Goal: Task Accomplishment & Management: Manage account settings

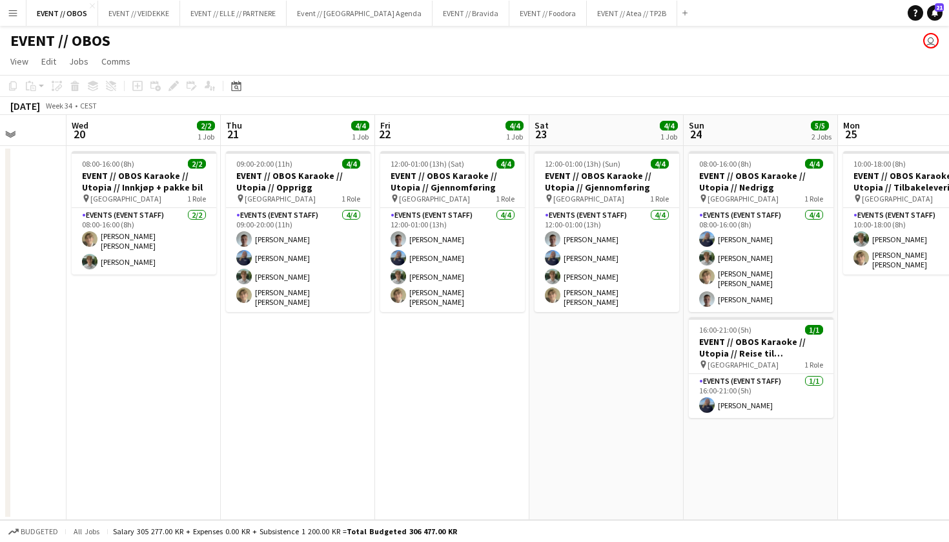
scroll to position [0, 397]
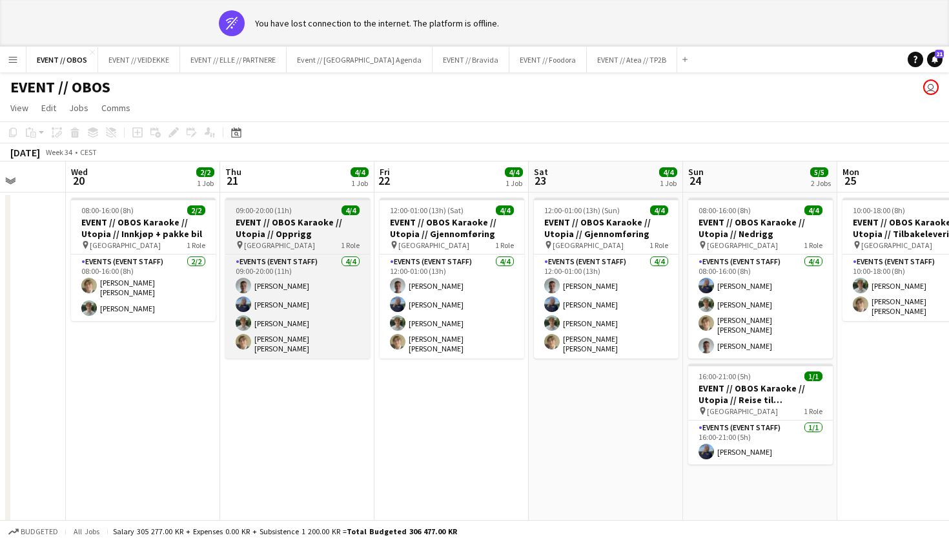
click at [274, 245] on span "[GEOGRAPHIC_DATA]" at bounding box center [279, 245] width 71 height 10
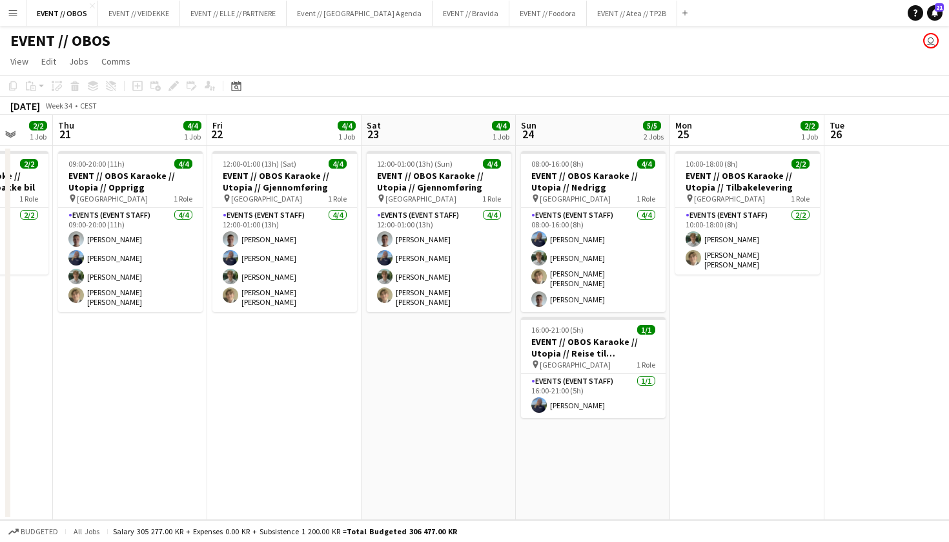
scroll to position [0, 502]
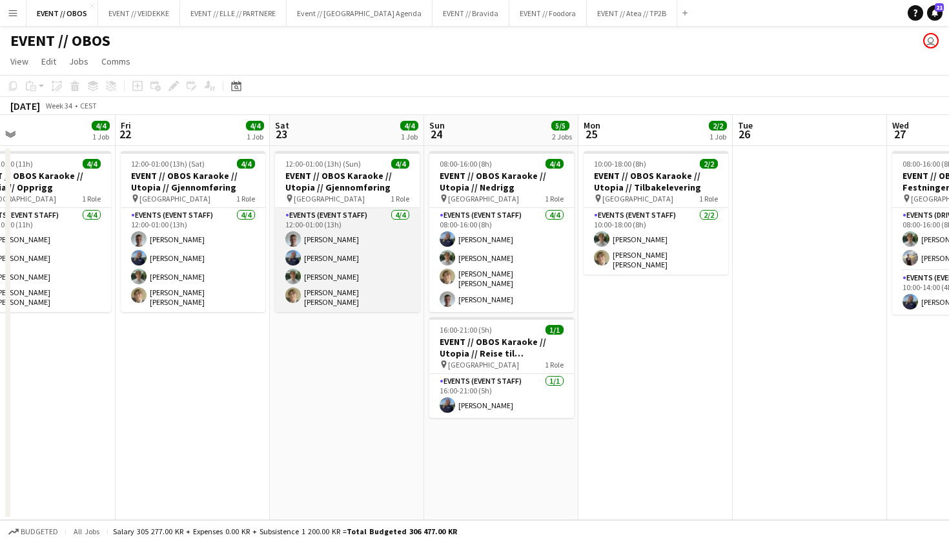
click at [332, 262] on app-card-role "Events (Event Staff) [DATE] 12:00-01:00 (13h) [PERSON_NAME] [PERSON_NAME] [PERS…" at bounding box center [347, 260] width 145 height 104
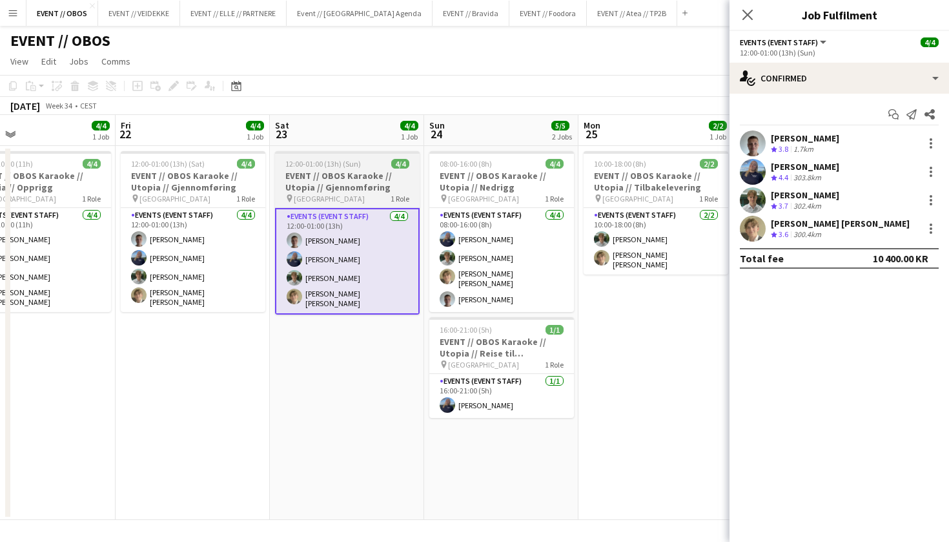
click at [360, 197] on div "pin Stavanger 1 Role" at bounding box center [347, 198] width 145 height 10
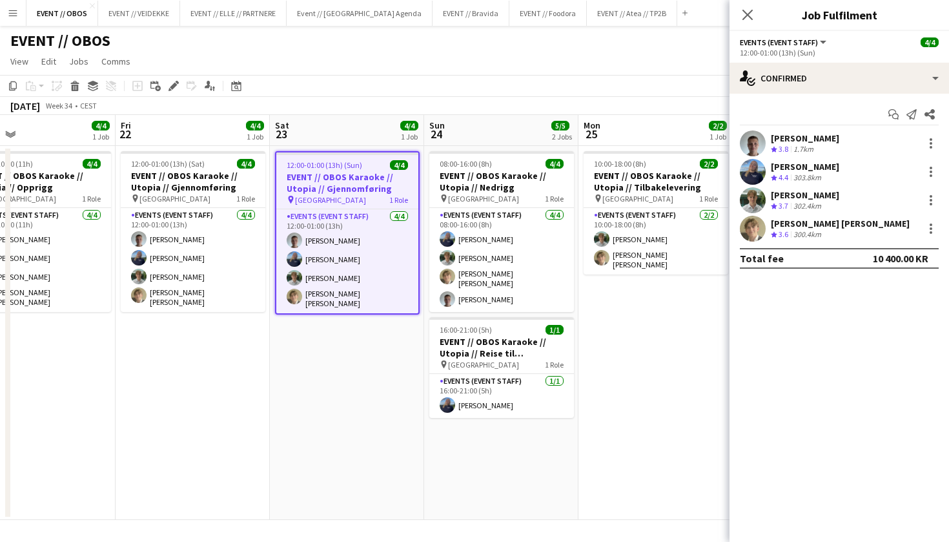
click at [724, 64] on app-page-menu "View Day view expanded Day view collapsed Month view Date picker Jump to [DATE]…" at bounding box center [474, 62] width 949 height 25
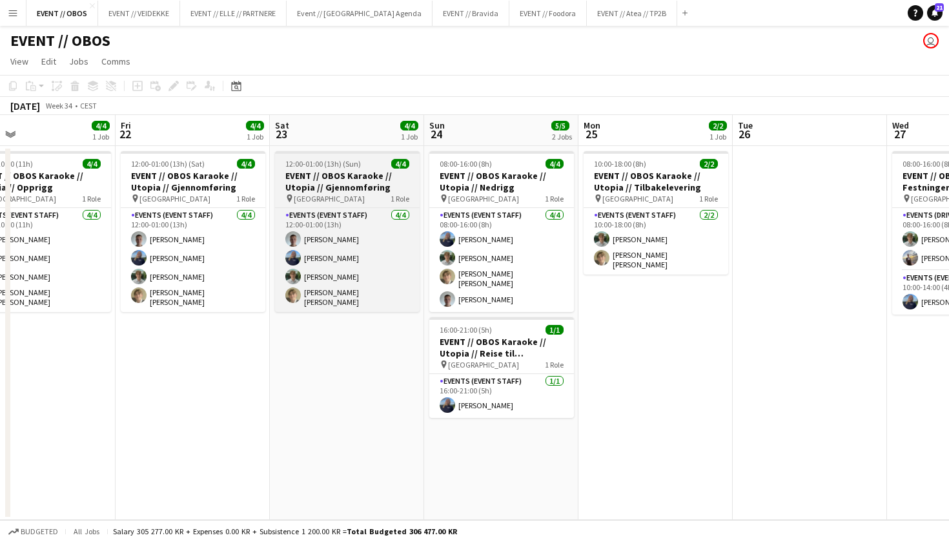
click at [402, 175] on h3 "EVENT // OBOS Karaoke // Utopia // Gjennomføring" at bounding box center [347, 181] width 145 height 23
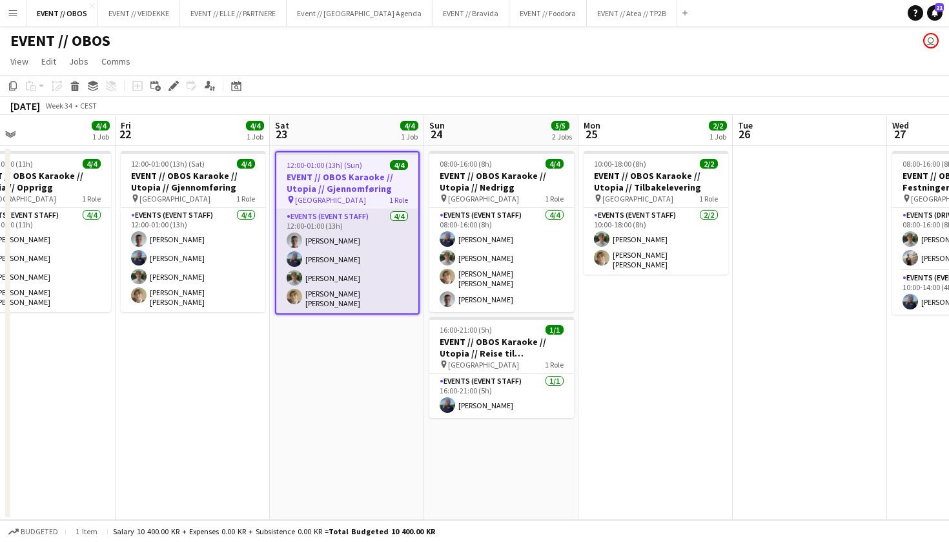
click at [367, 230] on app-card-role "Events (Event Staff) [DATE] 12:00-01:00 (13h) [PERSON_NAME] [PERSON_NAME] [PERS…" at bounding box center [347, 261] width 142 height 104
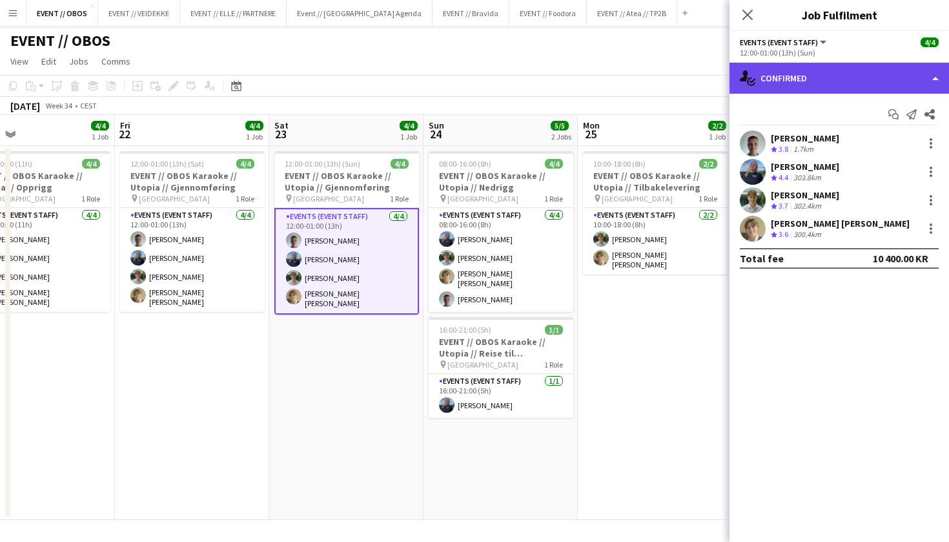
click at [773, 68] on div "single-neutral-actions-check-2 Confirmed" at bounding box center [840, 78] width 220 height 31
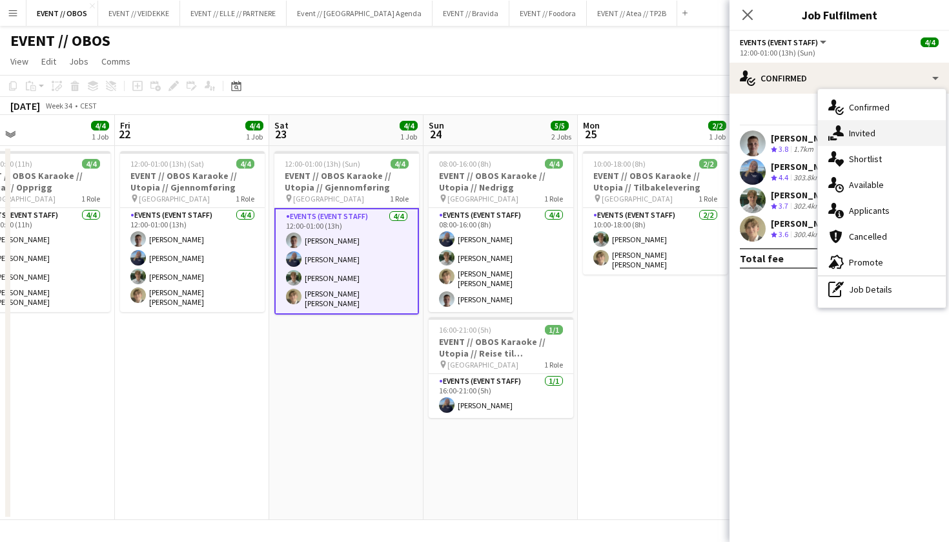
click at [859, 134] on div "single-neutral-actions-share-1 Invited" at bounding box center [882, 133] width 128 height 26
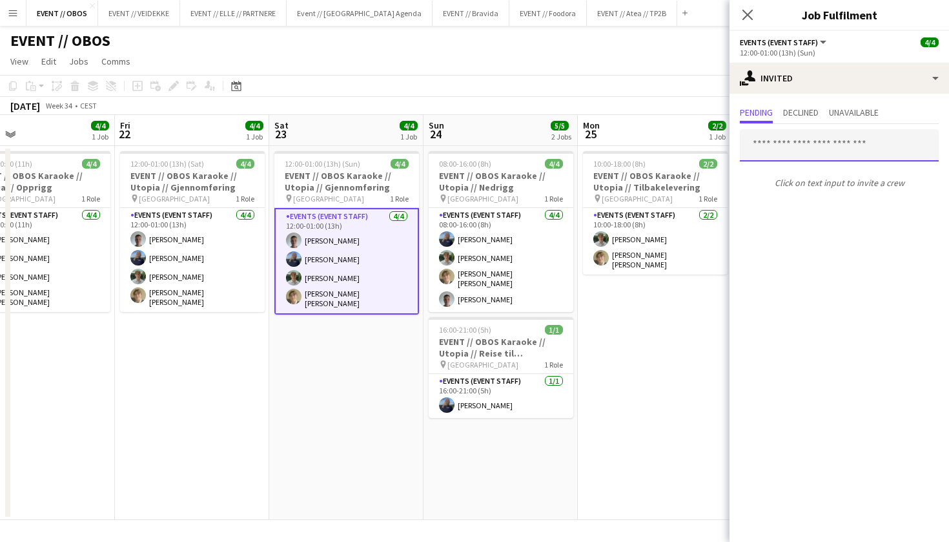
click at [797, 157] on input "text" at bounding box center [839, 145] width 199 height 32
type input "*"
click at [707, 96] on app-toolbar "Copy Paste Paste Command V Paste with crew Command Shift V Paste linked Job [GE…" at bounding box center [474, 86] width 949 height 22
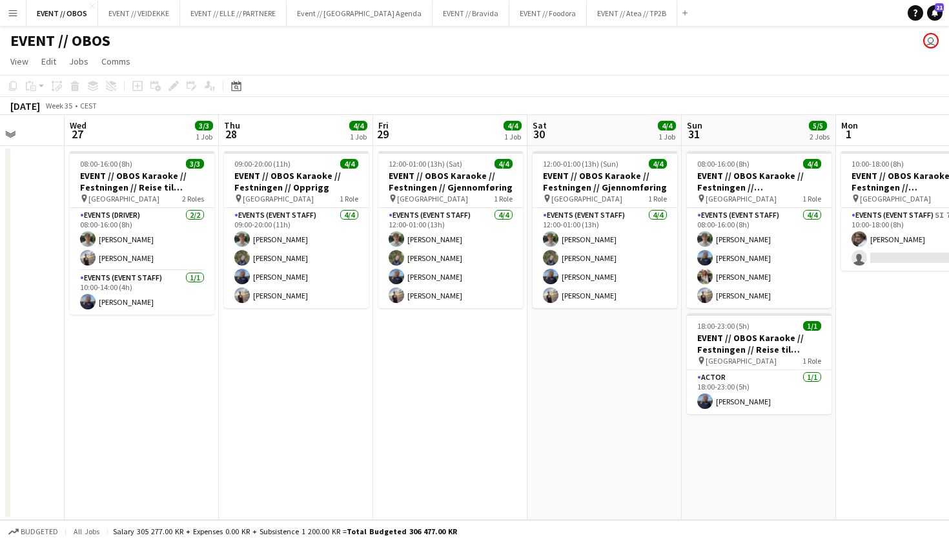
scroll to position [0, 440]
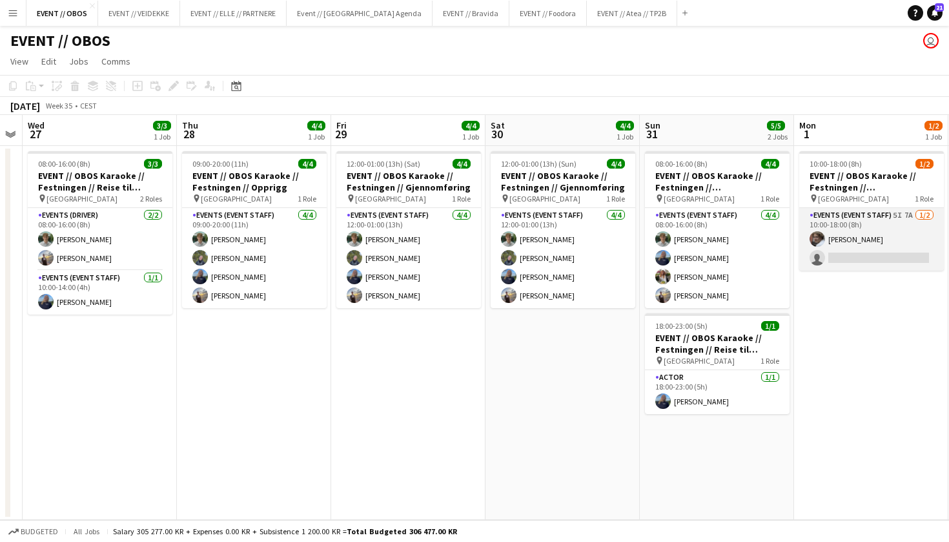
click at [932, 227] on app-card-role "Events (Event Staff) 5I 7A [DATE] 10:00-18:00 (8h) [PERSON_NAME] single-neutral…" at bounding box center [871, 239] width 145 height 63
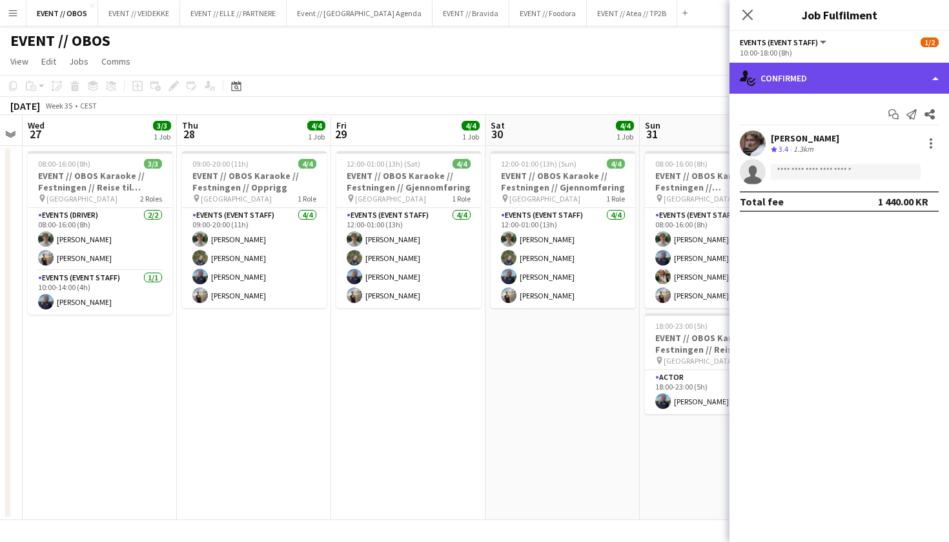
click at [879, 79] on div "single-neutral-actions-check-2 Confirmed" at bounding box center [840, 78] width 220 height 31
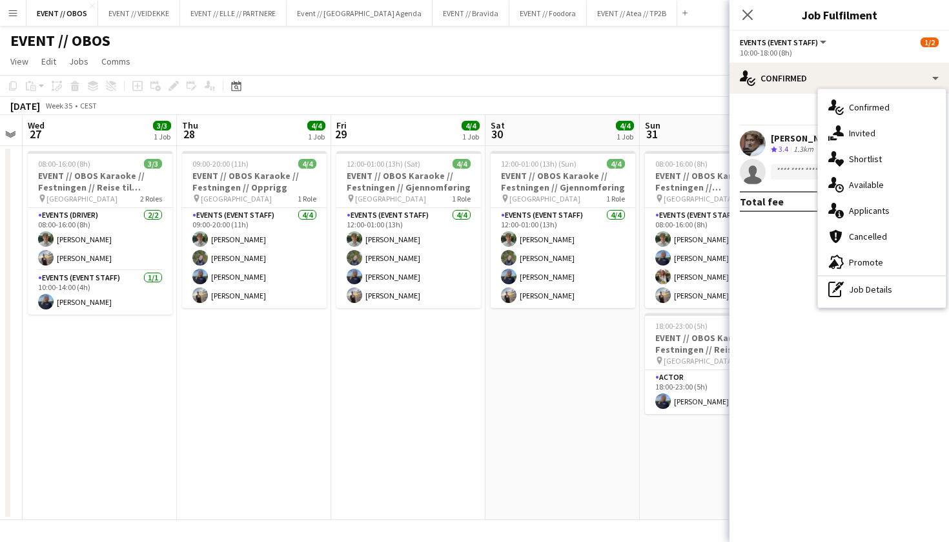
click at [647, 94] on app-toolbar "Copy Paste Paste Command V Paste with crew Command Shift V Paste linked Job [GE…" at bounding box center [474, 86] width 949 height 22
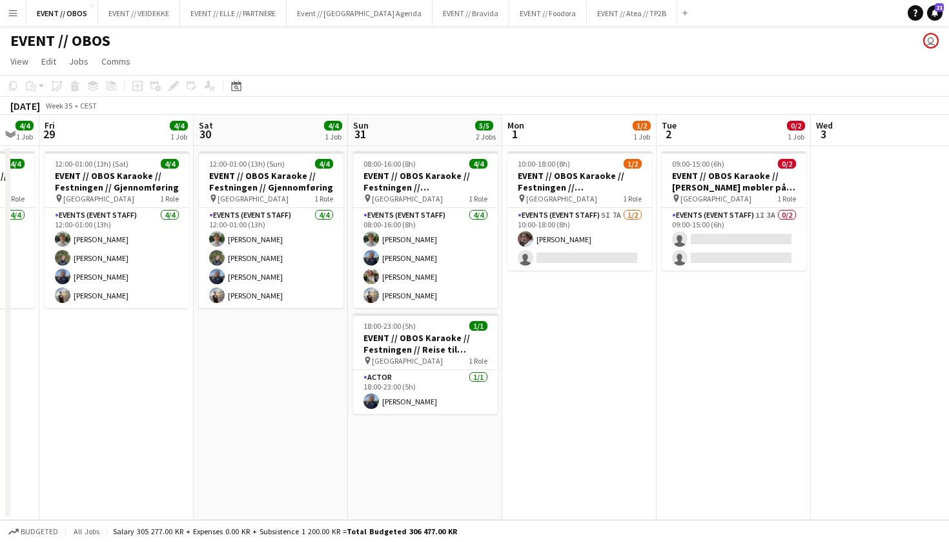
scroll to position [0, 347]
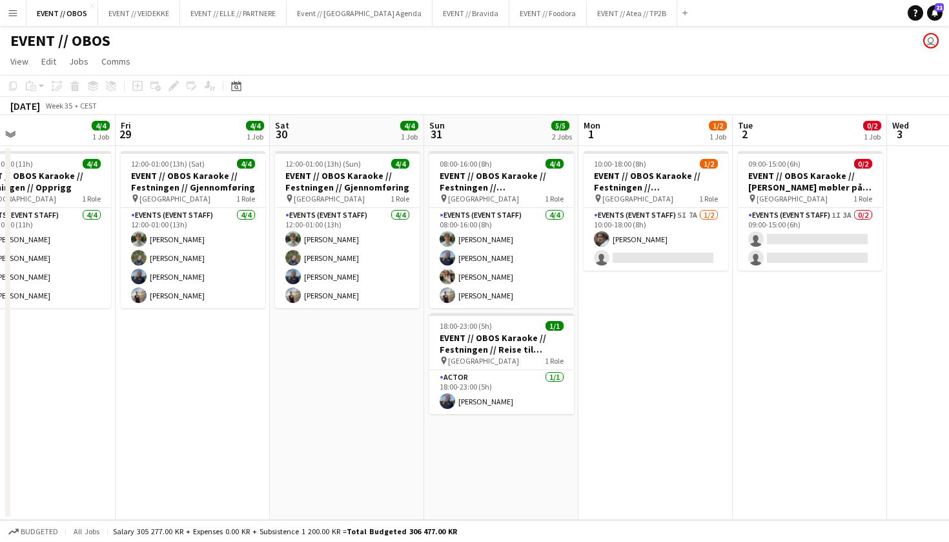
click at [813, 193] on div "pin Tønsberg 1 Role" at bounding box center [810, 198] width 145 height 10
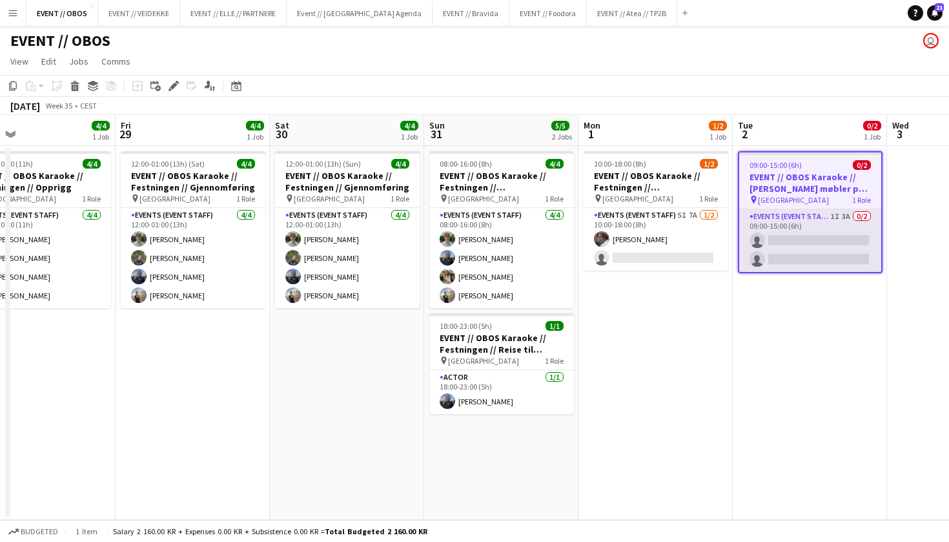
click at [772, 246] on app-card-role "Events (Event Staff) 1I 3A 0/2 09:00-15:00 (6h) single-neutral-actions single-n…" at bounding box center [810, 240] width 142 height 63
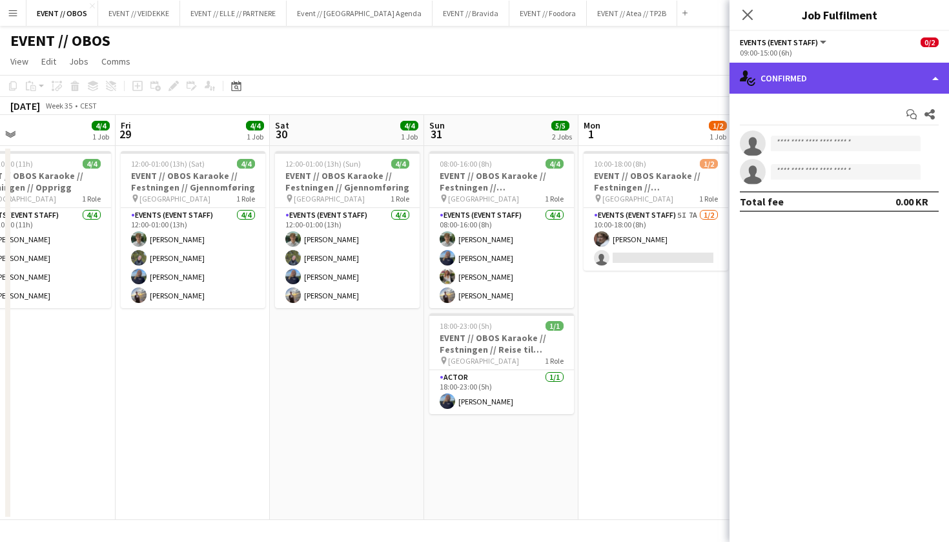
click at [850, 72] on div "single-neutral-actions-check-2 Confirmed" at bounding box center [840, 78] width 220 height 31
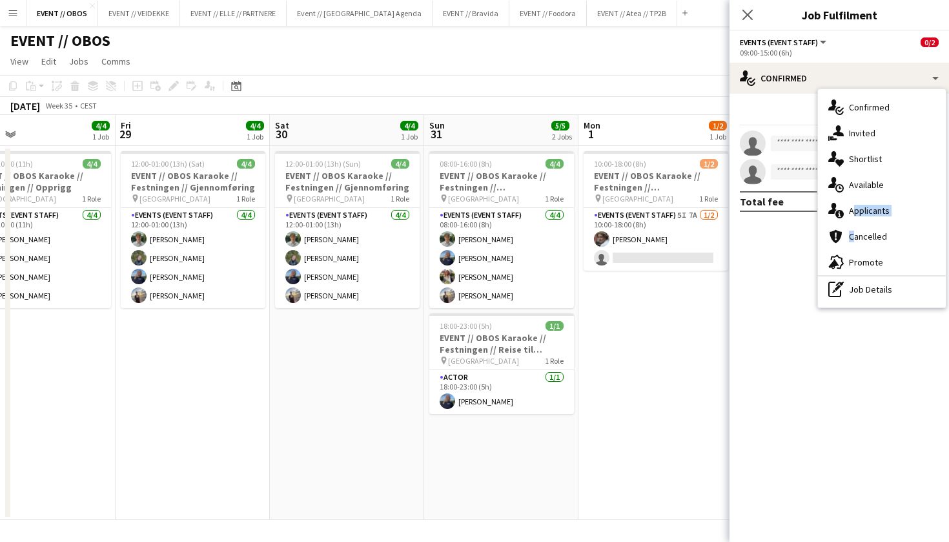
drag, startPoint x: 868, startPoint y: 224, endPoint x: 865, endPoint y: 201, distance: 23.4
click at [865, 201] on div "single-neutral-actions-check-2 Confirmed single-neutral-actions-share-1 Invited…" at bounding box center [882, 198] width 128 height 218
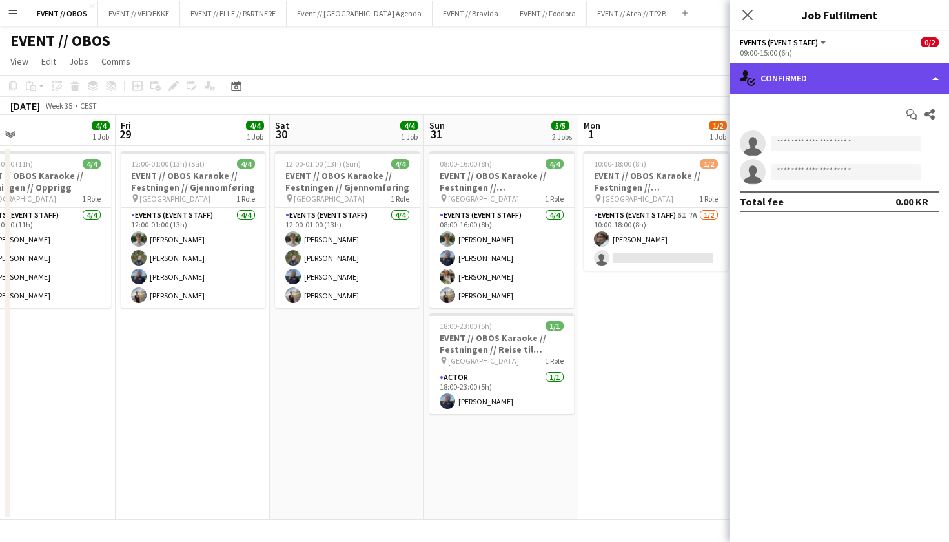
click at [822, 90] on div "single-neutral-actions-check-2 Confirmed" at bounding box center [840, 78] width 220 height 31
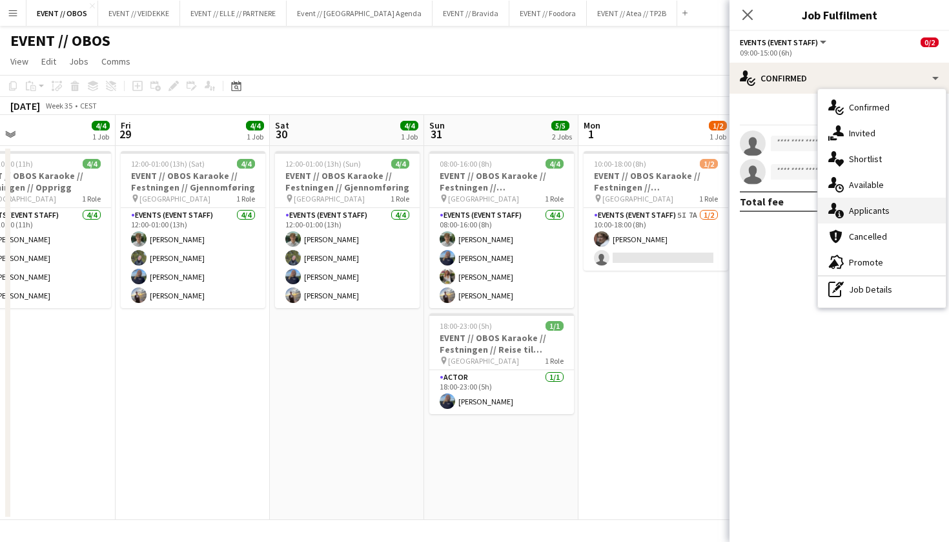
click at [856, 208] on div "single-neutral-actions-information Applicants" at bounding box center [882, 211] width 128 height 26
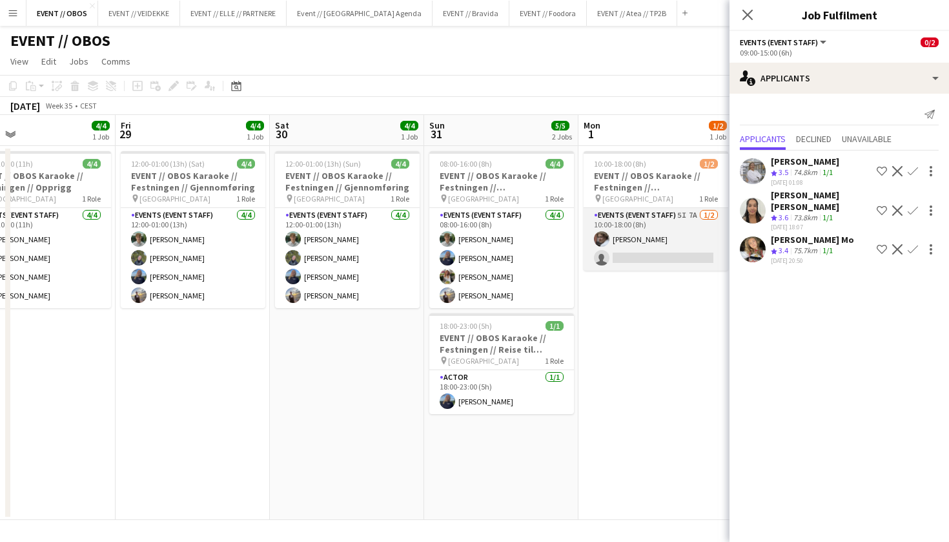
click at [664, 235] on app-card-role "Events (Event Staff) 5I 7A [DATE] 10:00-18:00 (8h) [PERSON_NAME] single-neutral…" at bounding box center [656, 239] width 145 height 63
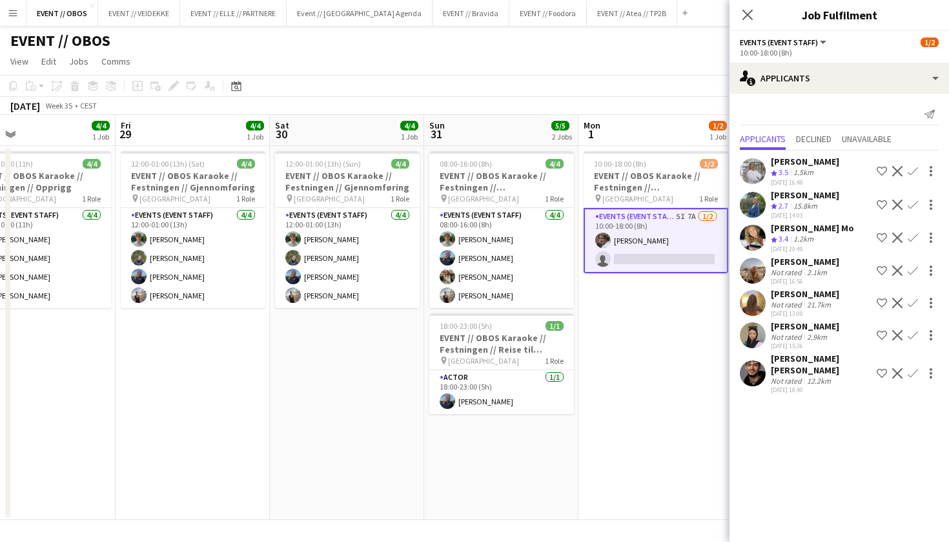
click at [748, 236] on app-user-avatar at bounding box center [753, 238] width 26 height 26
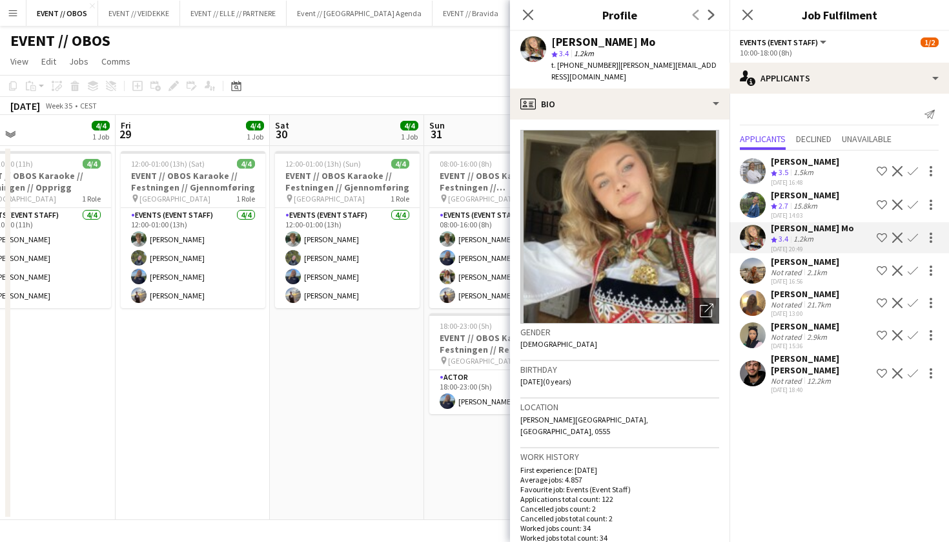
click at [462, 55] on app-page-menu "View Day view expanded Day view collapsed Month view Date picker Jump to [DATE]…" at bounding box center [474, 62] width 949 height 25
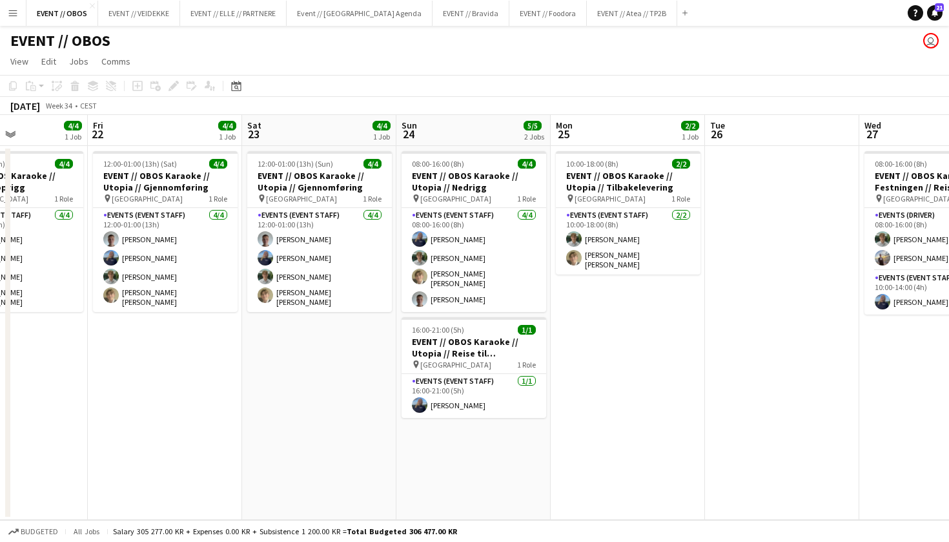
scroll to position [0, 309]
